Goal: Entertainment & Leisure: Consume media (video, audio)

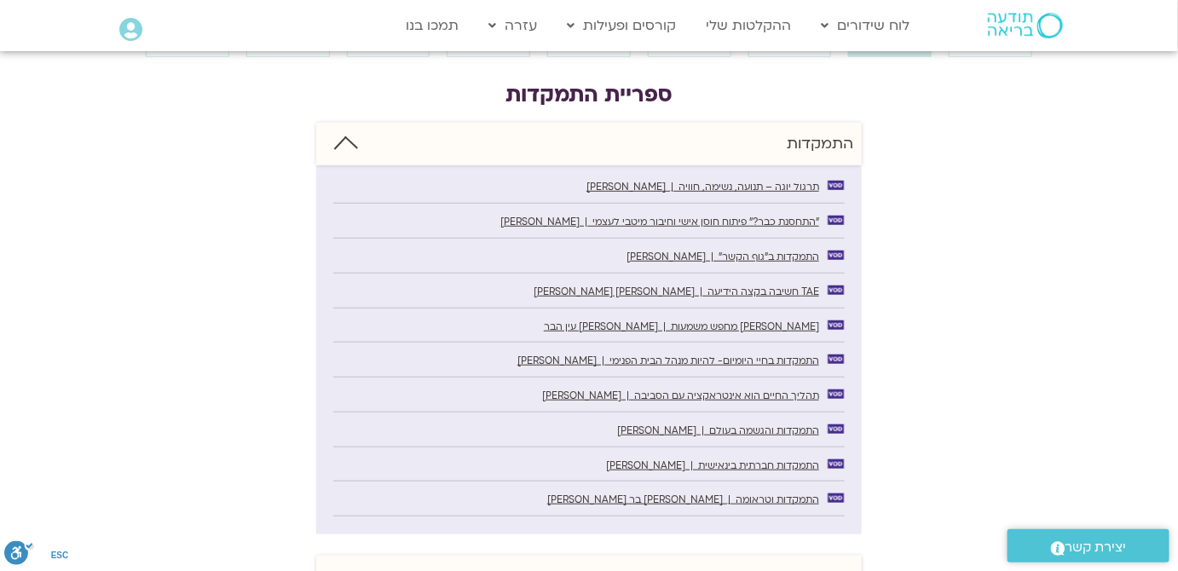
click at [787, 326] on span "[PERSON_NAME] מחפש משמעות | [PERSON_NAME] עין הבר" at bounding box center [681, 327] width 275 height 13
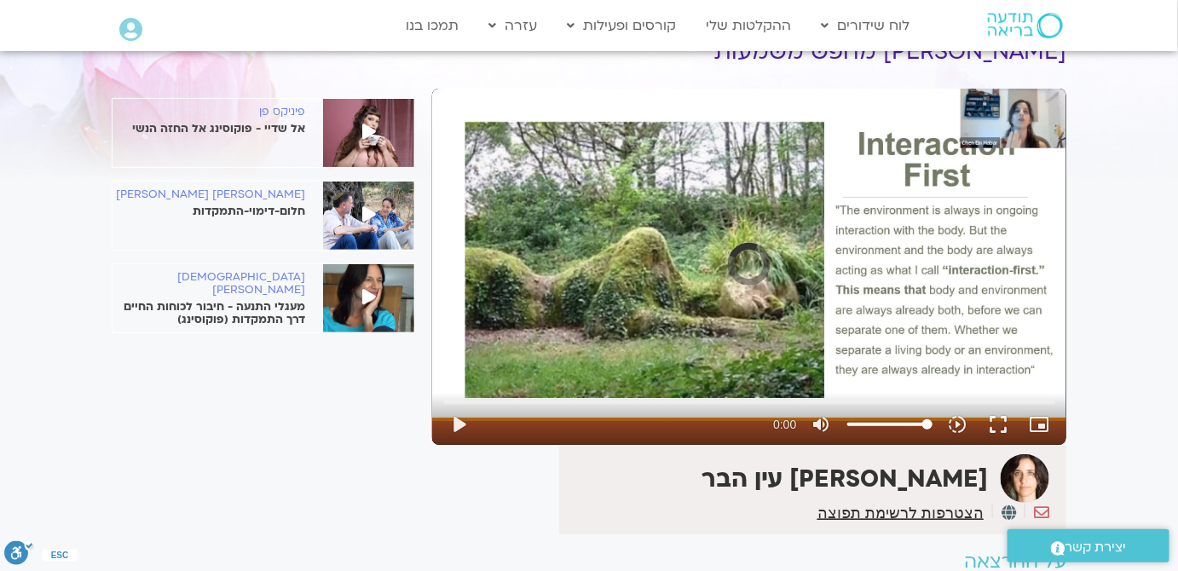
scroll to position [154, 0]
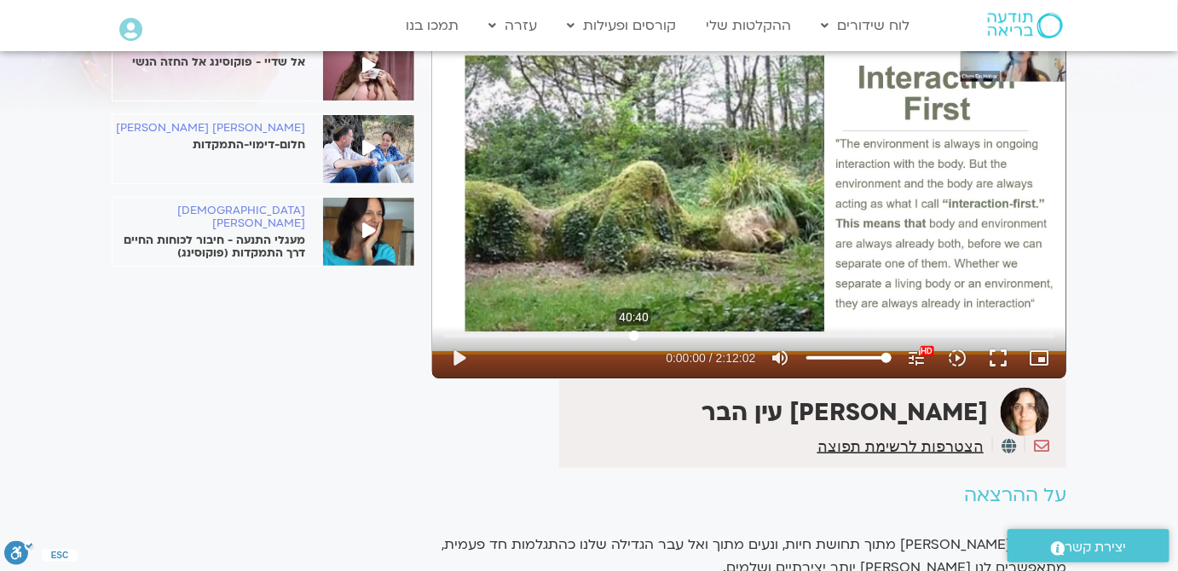
click at [634, 337] on input "Seek" at bounding box center [749, 336] width 611 height 10
click at [459, 354] on button "play_arrow" at bounding box center [459, 358] width 41 height 41
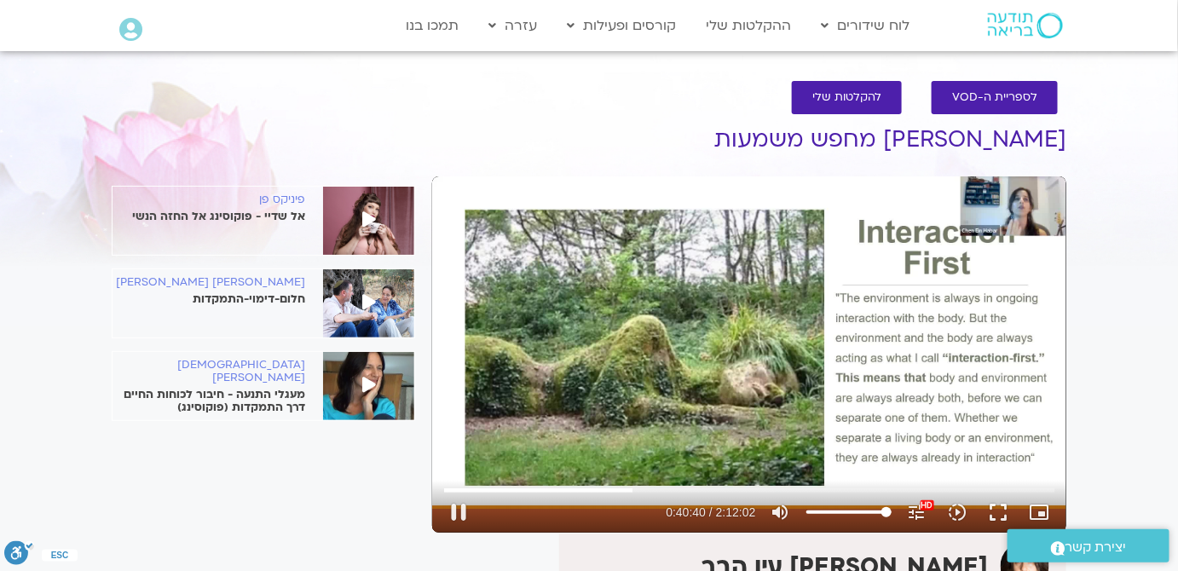
scroll to position [77, 0]
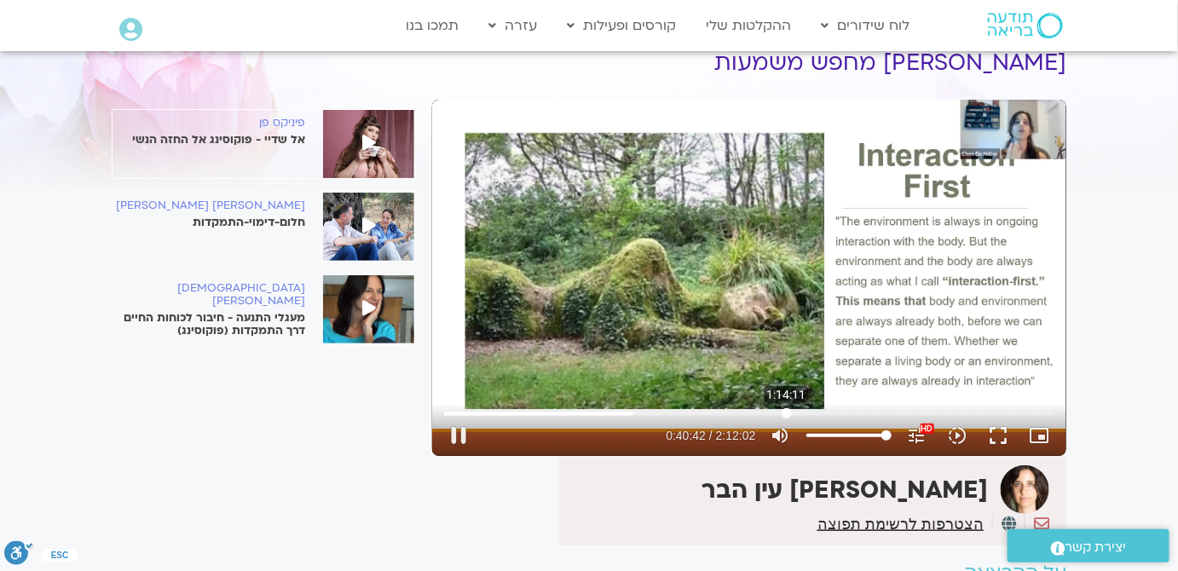
click at [787, 412] on input "Seek" at bounding box center [749, 413] width 611 height 10
type input "4460.833867"
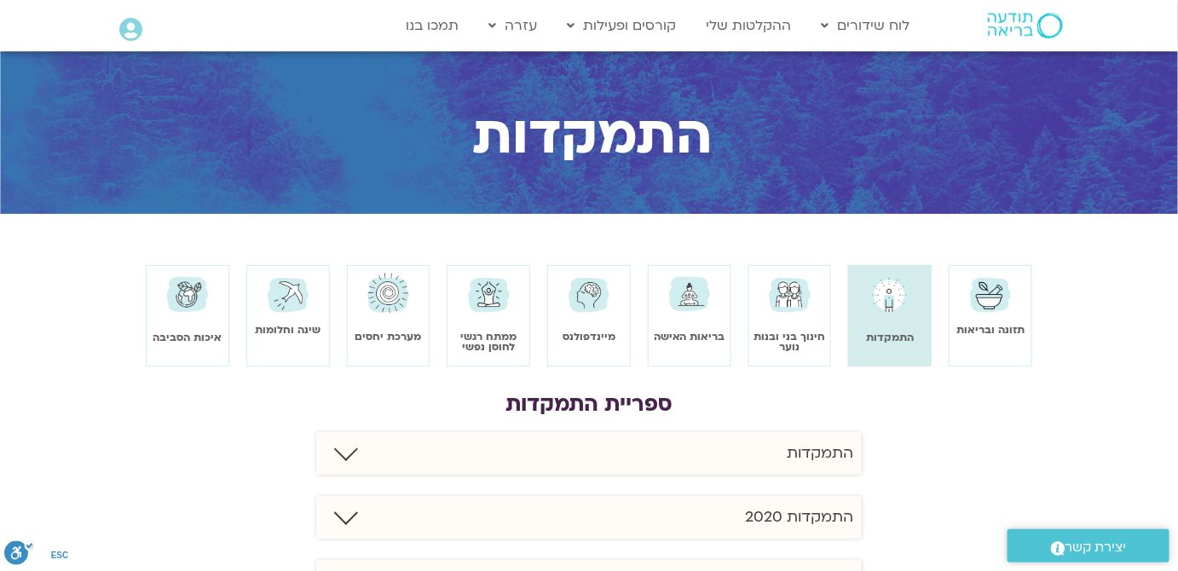
click at [391, 318] on img at bounding box center [388, 294] width 49 height 48
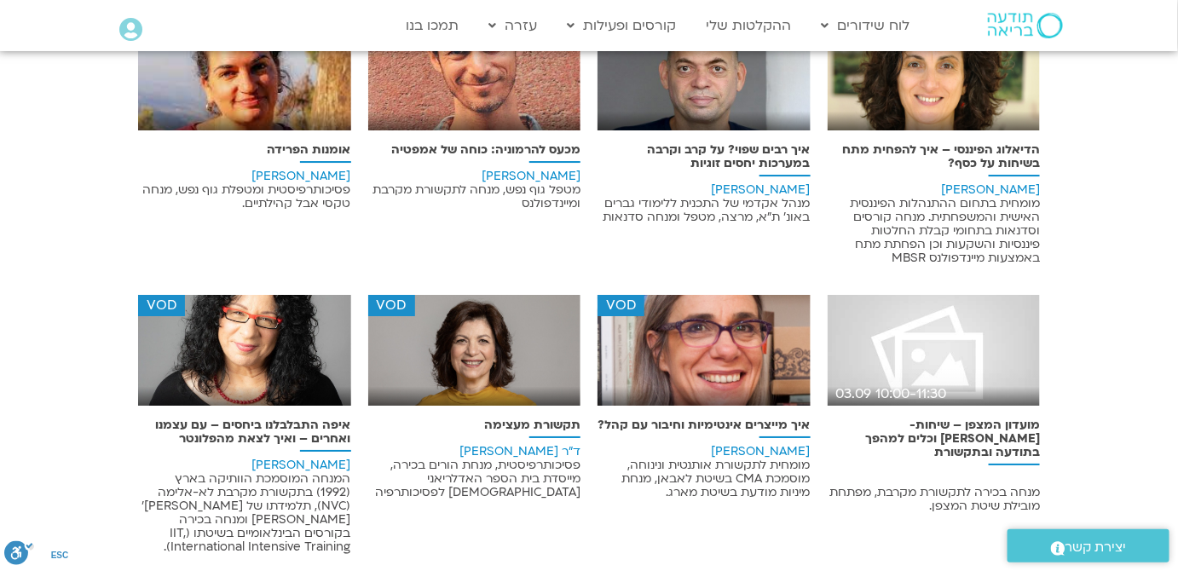
scroll to position [1627, 0]
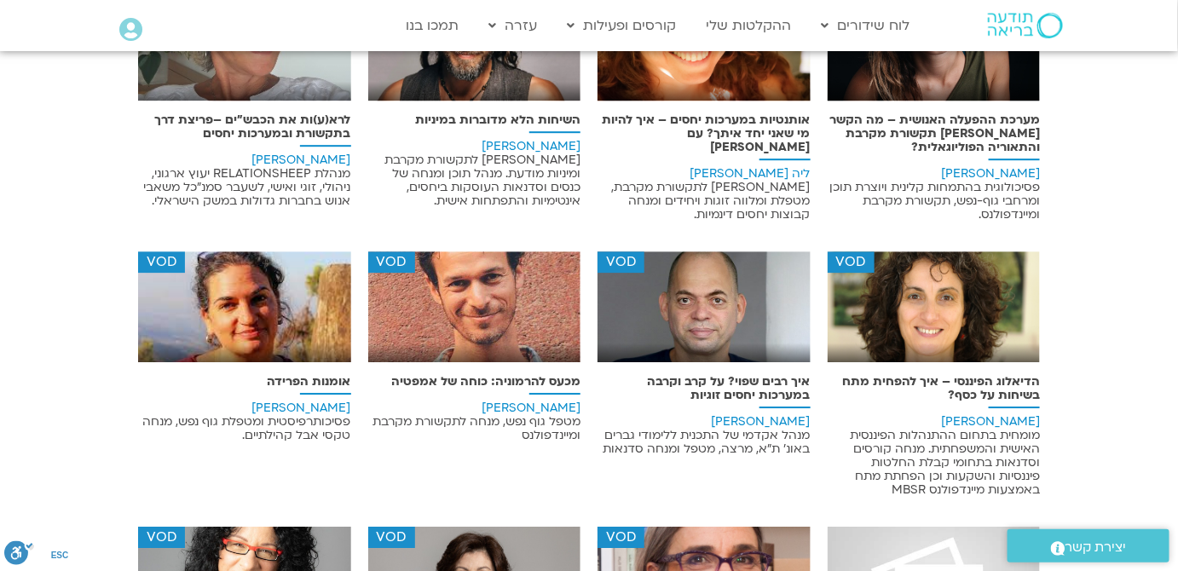
click at [708, 427] on span "מנהל אקדמי של התכנית ללימודי גברים באונ' ת"א, מרצה, מטפל ומנחה סדנאות" at bounding box center [707, 442] width 207 height 30
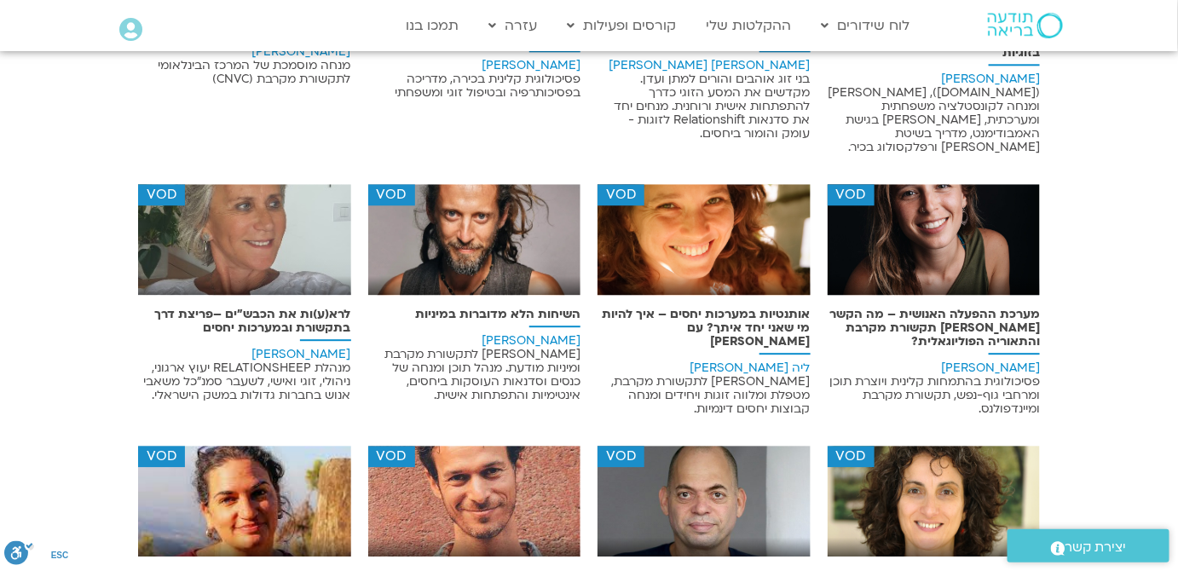
scroll to position [1240, 0]
